Goal: Information Seeking & Learning: Learn about a topic

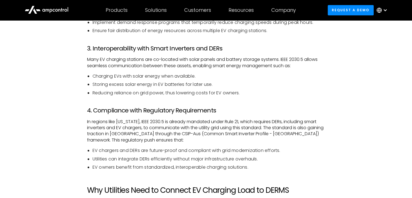
scroll to position [661, 0]
click at [283, 67] on p "Many EV charging stations are co-located with solar panels and battery storage …" at bounding box center [206, 63] width 238 height 12
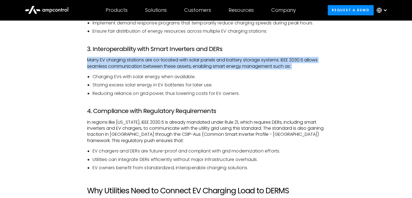
click at [283, 67] on p "Many EV charging stations are co-located with solar panels and battery storage …" at bounding box center [206, 63] width 238 height 12
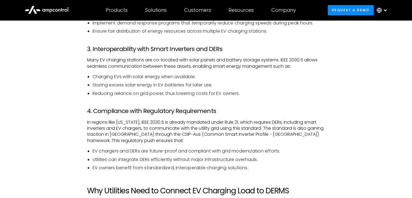
click at [289, 127] on p "In regions like [US_STATE], IEEE 2030.5 is already mandated under Rule 21, whic…" at bounding box center [206, 131] width 238 height 25
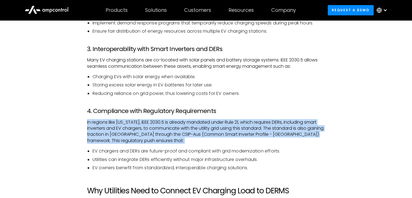
click at [289, 127] on p "In regions like [US_STATE], IEEE 2030.5 is already mandated under Rule 21, whic…" at bounding box center [206, 131] width 238 height 25
click at [309, 129] on p "In regions like [US_STATE], IEEE 2030.5 is already mandated under Rule 21, whic…" at bounding box center [206, 131] width 238 height 25
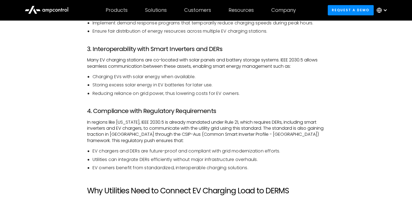
click at [321, 135] on p "In regions like [US_STATE], IEEE 2030.5 is already mandated under Rule 21, whic…" at bounding box center [206, 131] width 238 height 25
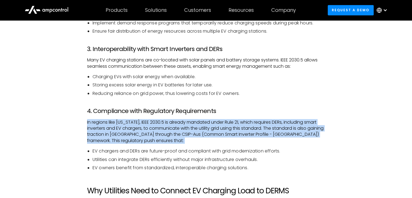
click at [321, 135] on p "In regions like [US_STATE], IEEE 2030.5 is already mandated under Rule 21, whic…" at bounding box center [206, 131] width 238 height 25
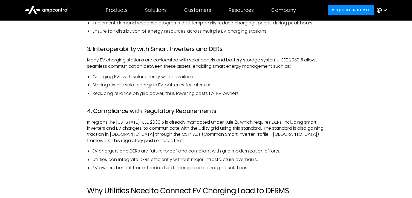
click at [178, 135] on p "In regions like [US_STATE], IEEE 2030.5 is already mandated under Rule 21, whic…" at bounding box center [206, 131] width 238 height 25
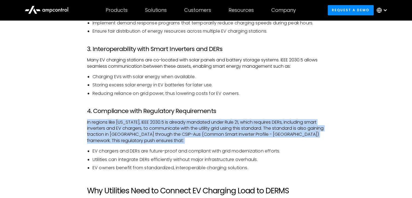
click at [178, 135] on p "In regions like [US_STATE], IEEE 2030.5 is already mandated under Rule 21, whic…" at bounding box center [206, 131] width 238 height 25
